Goal: Information Seeking & Learning: Learn about a topic

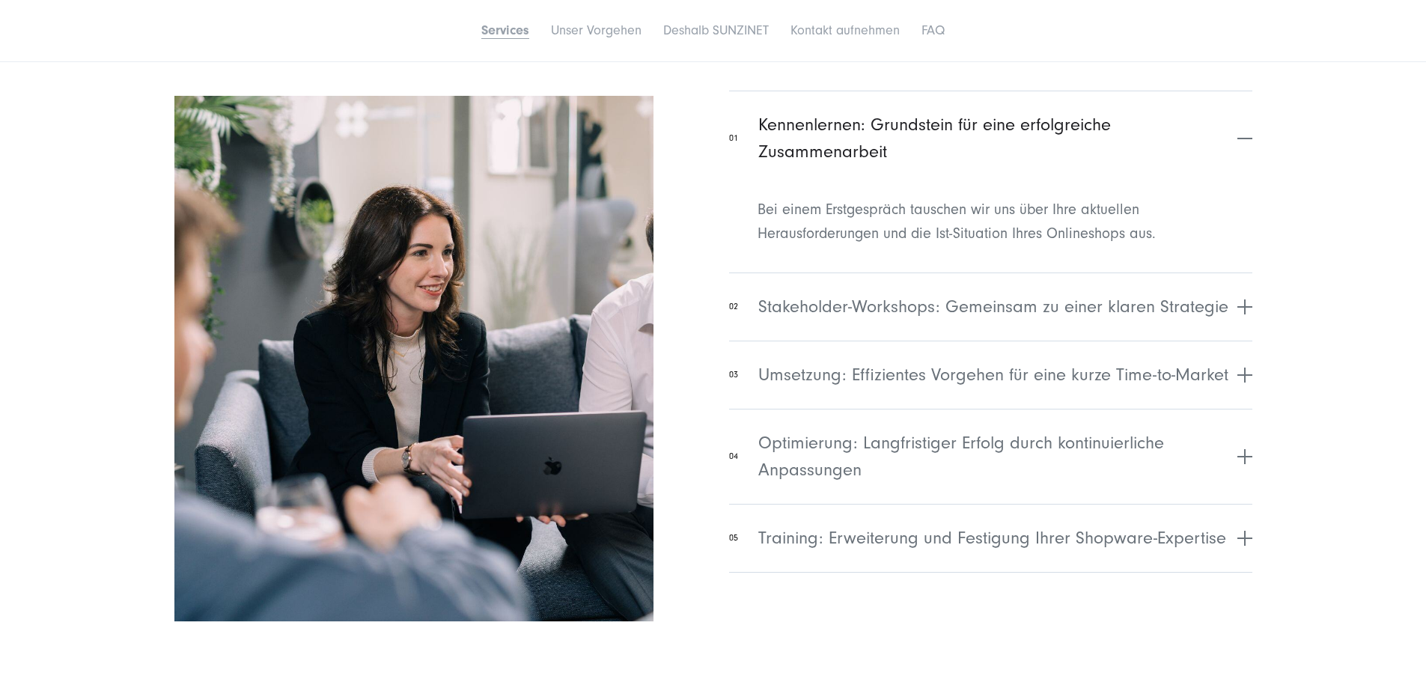
scroll to position [5766, 0]
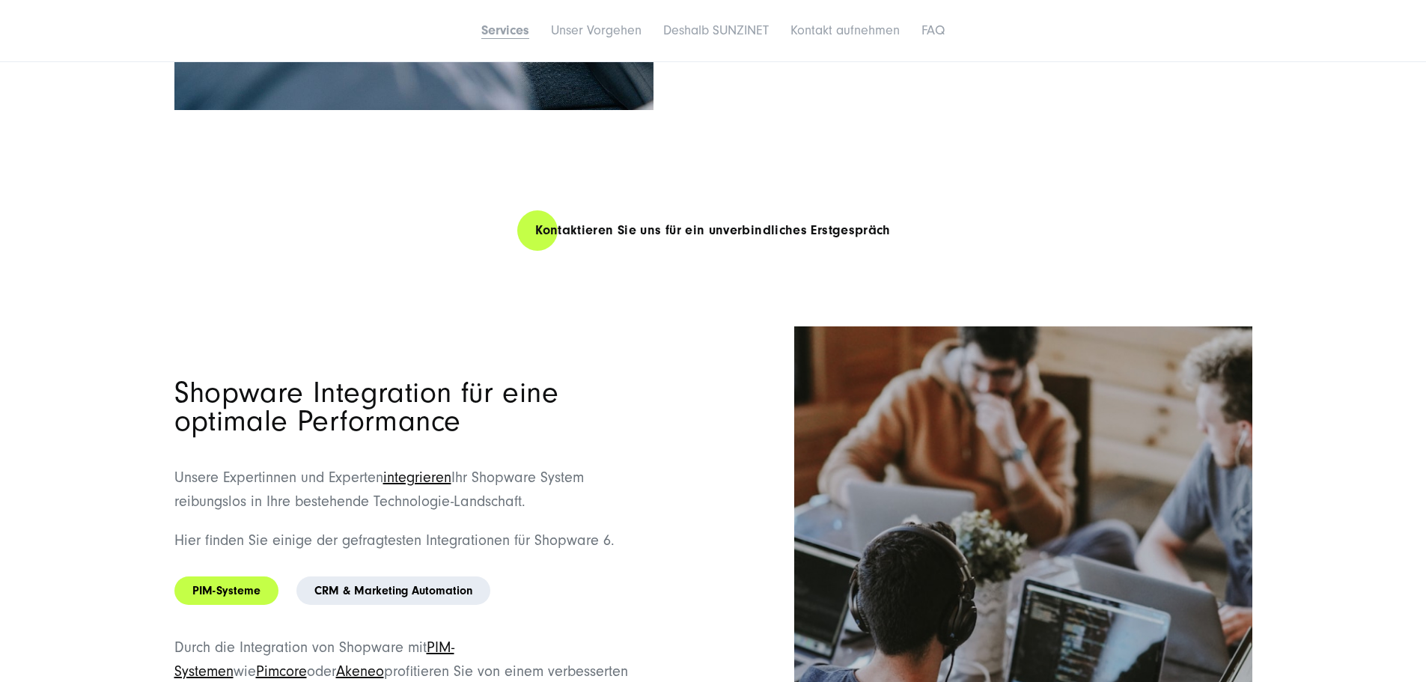
scroll to position [6215, 0]
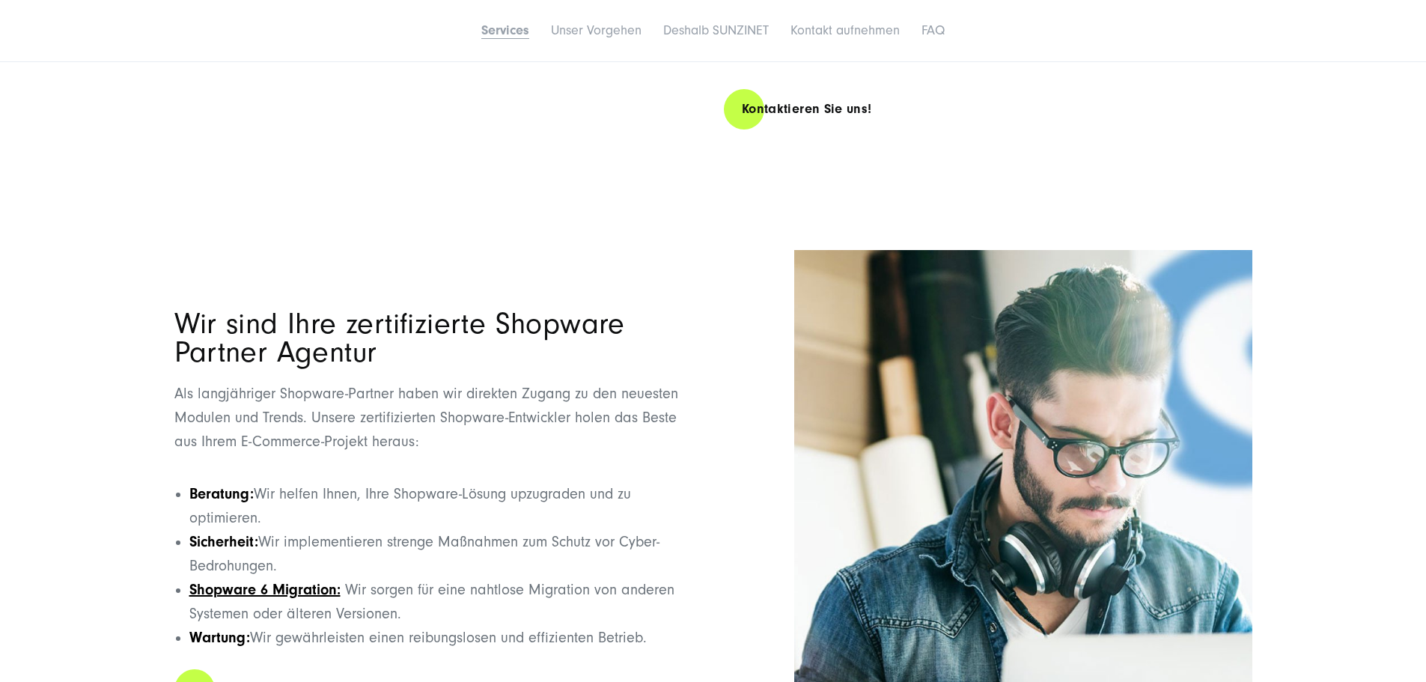
scroll to position [3070, 0]
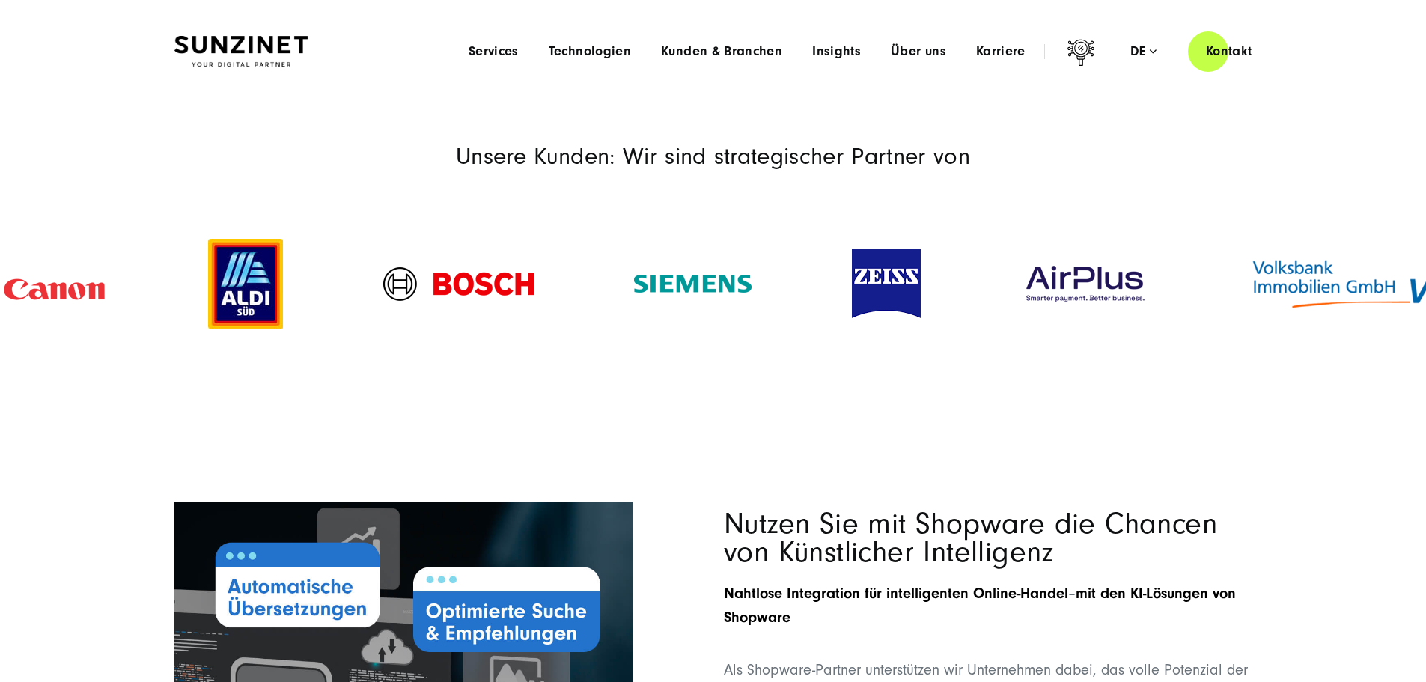
scroll to position [0, 0]
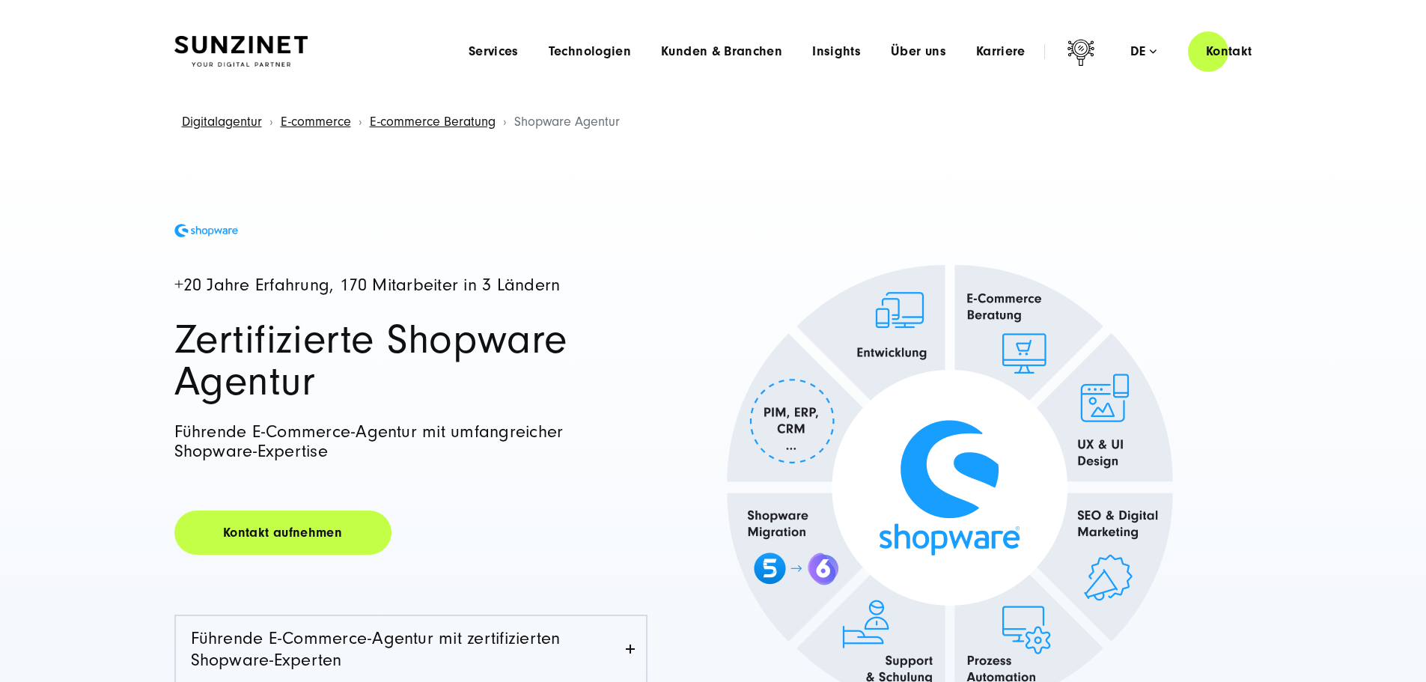
drag, startPoint x: 672, startPoint y: 155, endPoint x: 690, endPoint y: 145, distance: 20.2
